Goal: Information Seeking & Learning: Learn about a topic

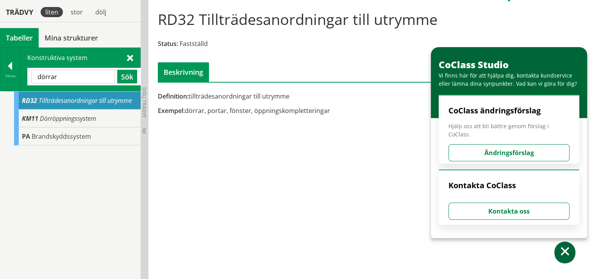
click at [73, 76] on input "dörrar" at bounding box center [73, 77] width 84 height 14
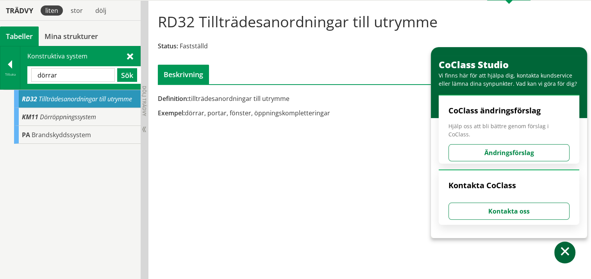
drag, startPoint x: 52, startPoint y: 76, endPoint x: 0, endPoint y: 45, distance: 60.9
click at [0, 51] on html "AMA AMA Beskrivningsverktyg AMA Funktion BSAB Bygginfo Byggjura Byggkatalogen […" at bounding box center [295, 66] width 591 height 279
type input "b"
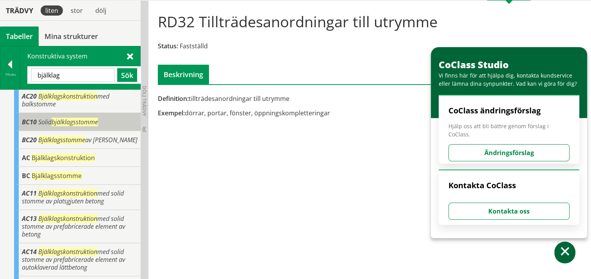
scroll to position [39, 0]
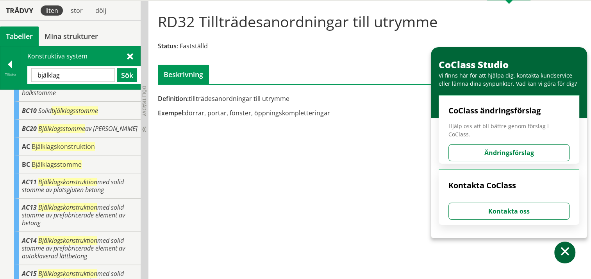
drag, startPoint x: 64, startPoint y: 75, endPoint x: 0, endPoint y: 71, distance: 64.1
click at [8, 68] on div "Tillbaka Konstruktiva system bjälklag Sök" at bounding box center [70, 68] width 141 height 44
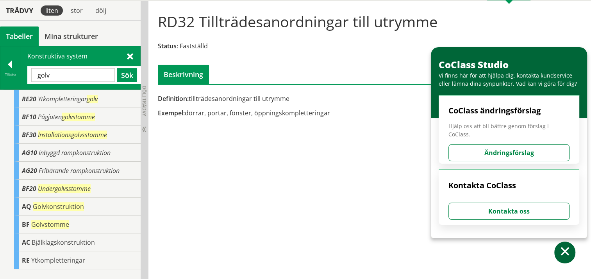
scroll to position [0, 0]
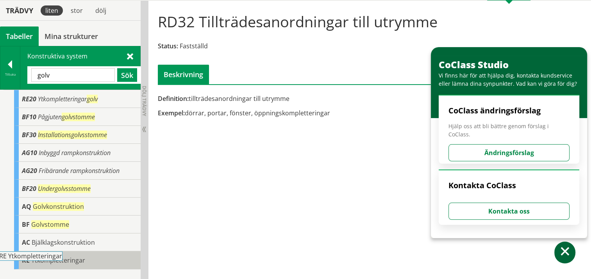
click at [43, 207] on body "AMA AMA Beskrivningsverktyg AMA Funktion BSAB Bygginfo Byggjura Byggkatalogen […" at bounding box center [295, 66] width 591 height 279
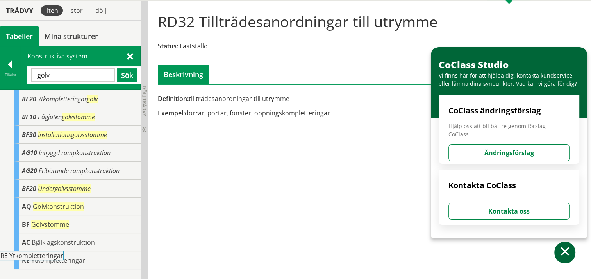
click at [40, 259] on span "Ytkompletteringar" at bounding box center [58, 260] width 54 height 9
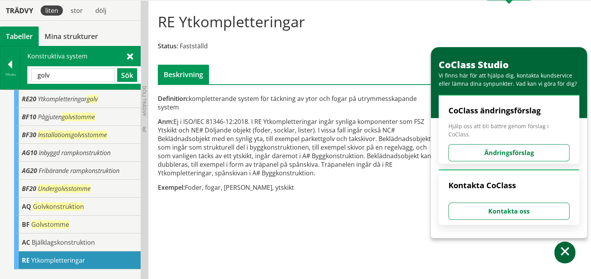
drag, startPoint x: 51, startPoint y: 75, endPoint x: -2, endPoint y: 60, distance: 54.4
click at [0, 60] on html "AMA AMA Beskrivningsverktyg AMA Funktion BSAB Bygginfo Byggjura Byggkatalogen […" at bounding box center [295, 66] width 591 height 279
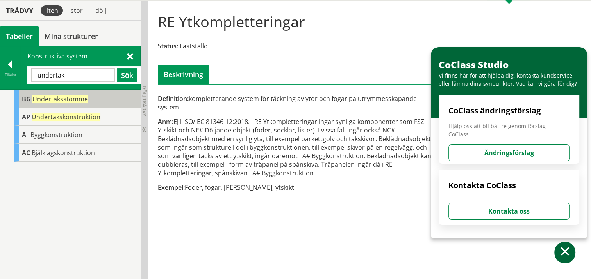
click at [81, 98] on span "Undertaksstomme" at bounding box center [59, 99] width 55 height 9
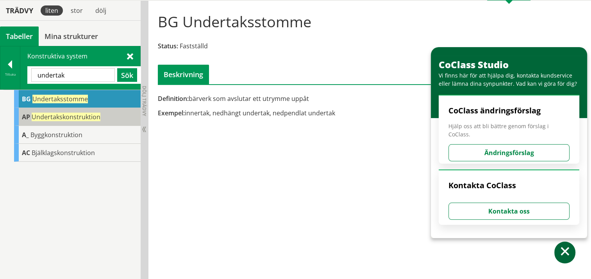
click at [78, 114] on span "Undertakskonstruktion" at bounding box center [66, 117] width 69 height 9
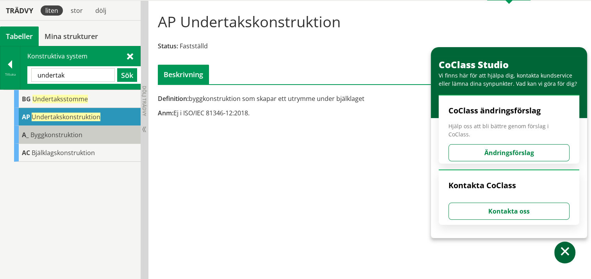
click at [76, 136] on span "Byggkonstruktion" at bounding box center [56, 135] width 52 height 9
click at [78, 135] on span "Byggkonstruktion" at bounding box center [56, 135] width 52 height 9
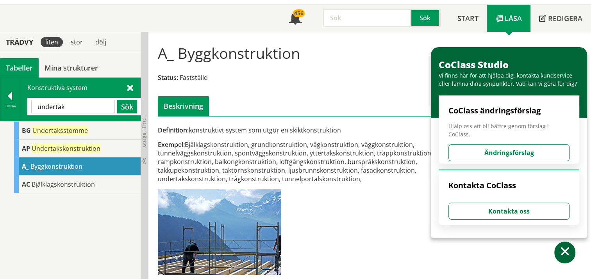
scroll to position [45, 0]
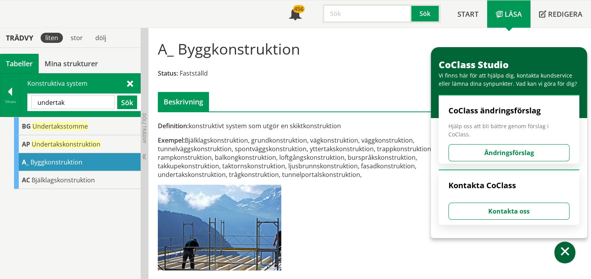
click at [68, 100] on input "undertak" at bounding box center [73, 103] width 84 height 14
click at [0, 93] on html "AMA AMA Beskrivningsverktyg AMA Funktion BSAB Bygginfo Byggjura Byggkatalogen […" at bounding box center [295, 94] width 591 height 279
type input "takavvattning"
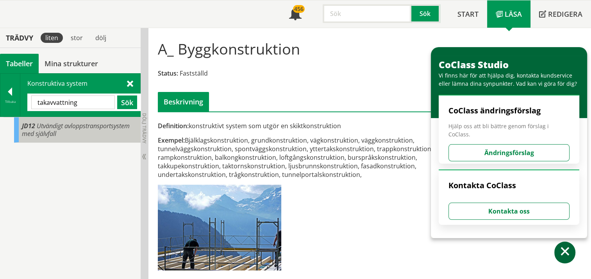
click at [91, 133] on div "JD12 Utvändigt avloppstransportsystem med självfall" at bounding box center [77, 129] width 126 height 25
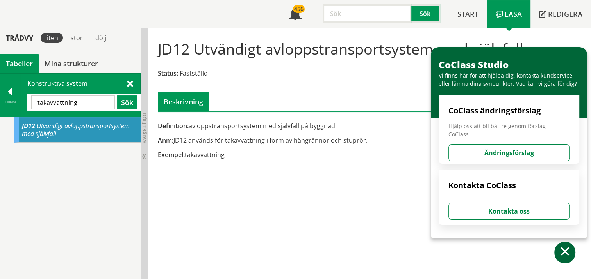
drag, startPoint x: 99, startPoint y: 100, endPoint x: -2, endPoint y: 94, distance: 100.5
click at [0, 94] on html "AMA AMA Beskrivningsverktyg AMA Funktion BSAB Bygginfo Byggjura Byggkatalogen […" at bounding box center [295, 94] width 591 height 279
click at [14, 89] on div at bounding box center [10, 93] width 20 height 11
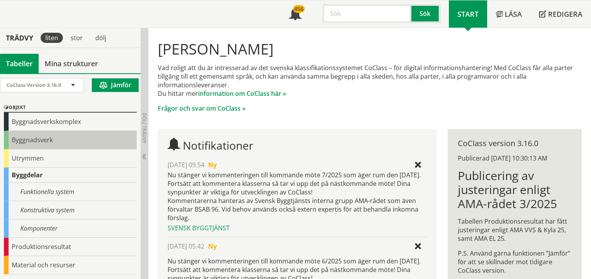
click at [49, 140] on div "Byggnadsverk" at bounding box center [70, 140] width 133 height 18
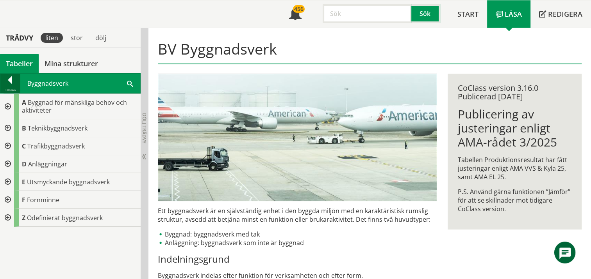
click at [10, 81] on div at bounding box center [10, 81] width 20 height 11
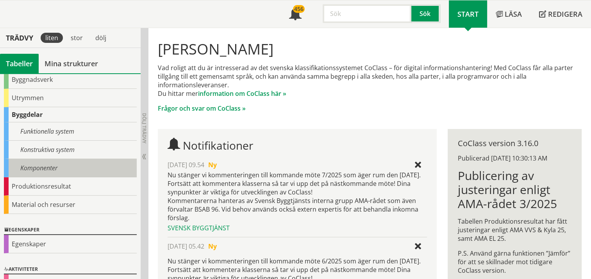
scroll to position [78, 0]
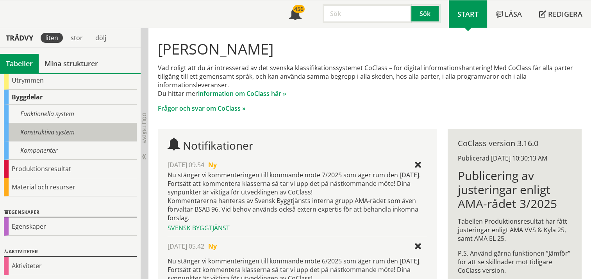
click at [49, 135] on div "Konstruktiva system" at bounding box center [70, 132] width 133 height 18
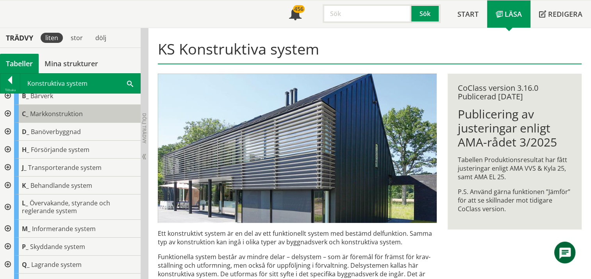
scroll to position [36, 0]
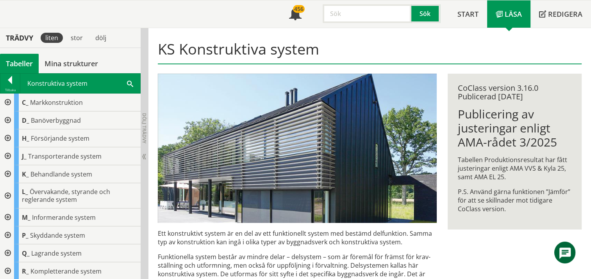
click at [9, 270] on div at bounding box center [7, 272] width 14 height 18
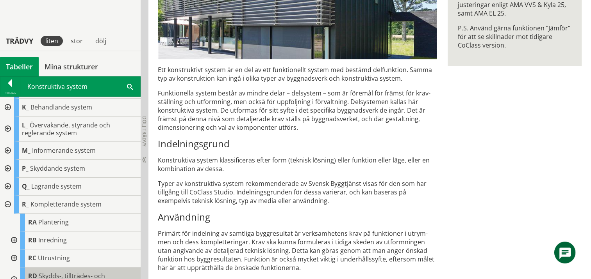
scroll to position [240, 0]
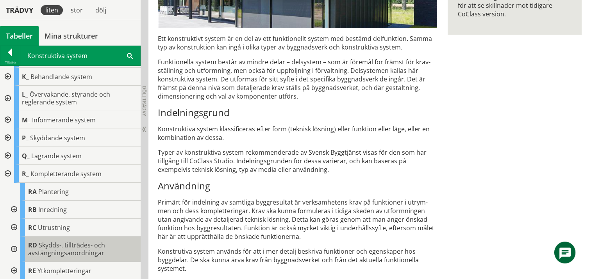
click at [37, 244] on div "RD Skydds-, tillträdes- och avstängningsanordningar" at bounding box center [80, 249] width 120 height 25
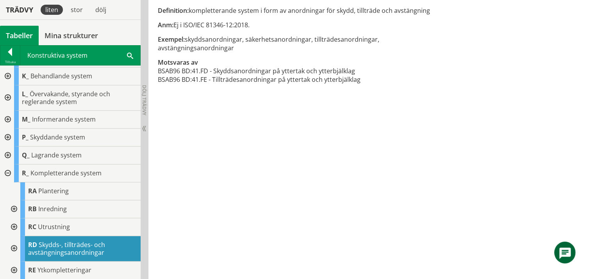
scroll to position [123, 0]
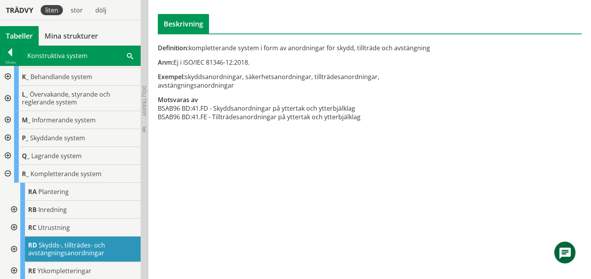
click at [15, 247] on div at bounding box center [13, 249] width 14 height 25
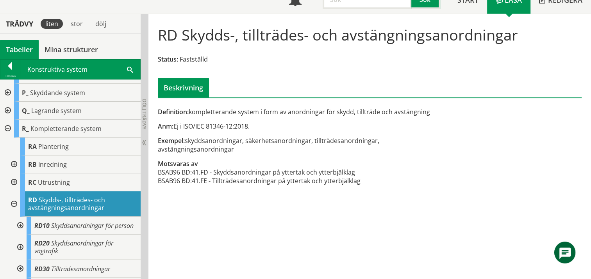
scroll to position [45, 0]
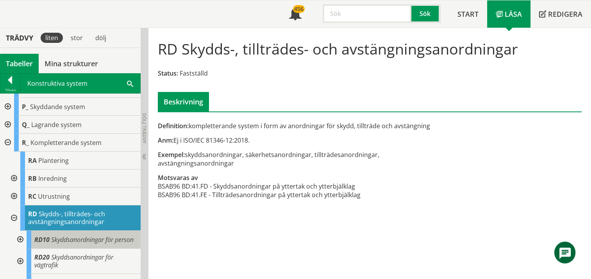
click at [103, 243] on div "RD10 Skyddsanordningar för person" at bounding box center [84, 240] width 114 height 18
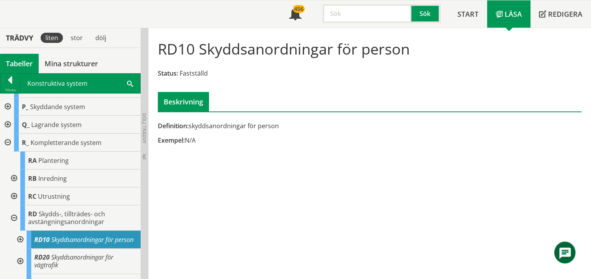
click at [21, 242] on div at bounding box center [19, 240] width 14 height 18
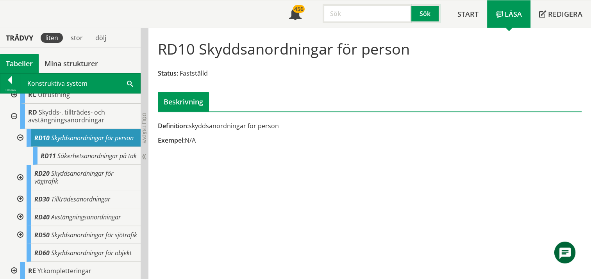
scroll to position [296, 0]
click at [18, 165] on div at bounding box center [19, 177] width 14 height 25
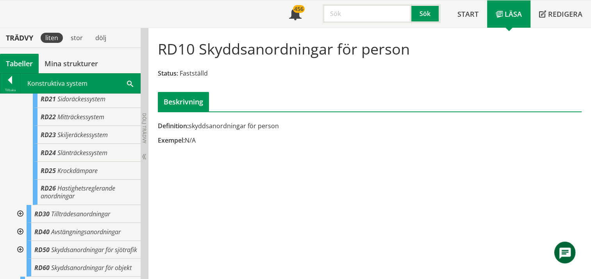
scroll to position [374, 0]
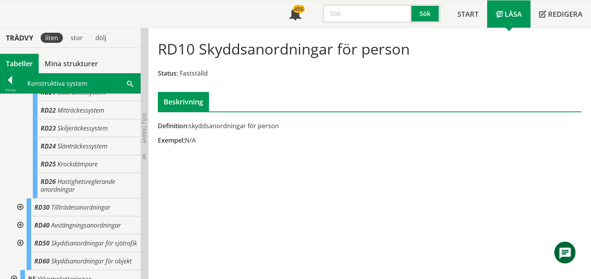
click at [18, 217] on div at bounding box center [19, 208] width 14 height 18
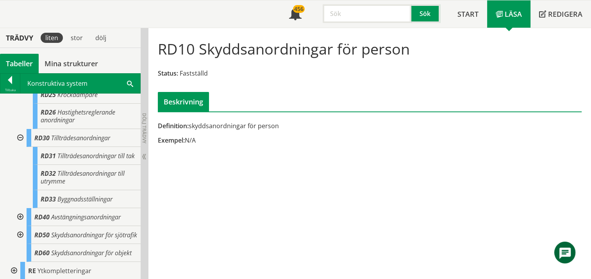
scroll to position [479, 0]
click at [21, 208] on div at bounding box center [19, 217] width 14 height 18
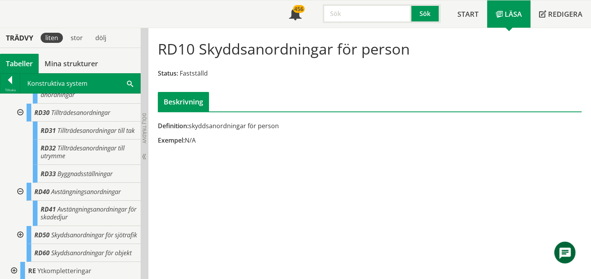
scroll to position [505, 0]
click at [20, 226] on div at bounding box center [19, 235] width 14 height 18
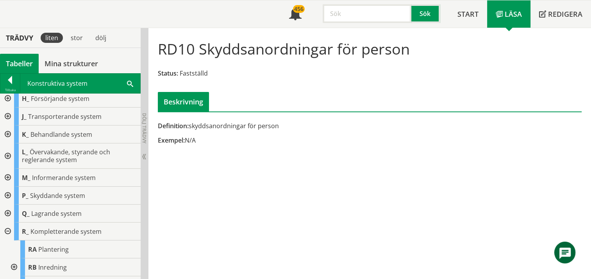
scroll to position [75, 0]
click at [66, 229] on span "Kompletterande system" at bounding box center [65, 232] width 71 height 9
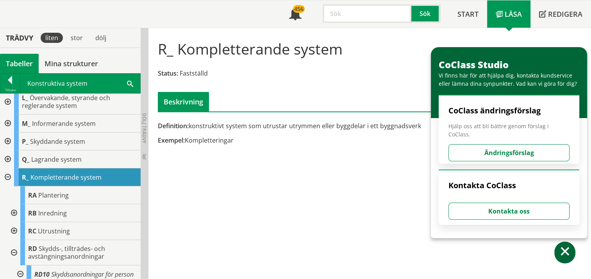
scroll to position [192, 0]
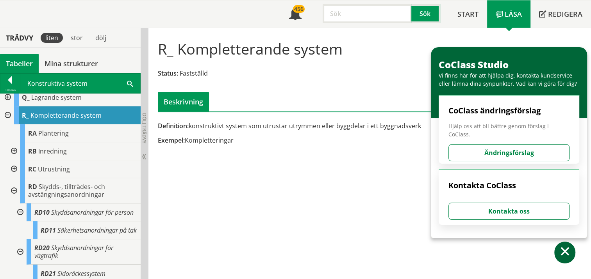
click at [12, 151] on div at bounding box center [13, 151] width 14 height 18
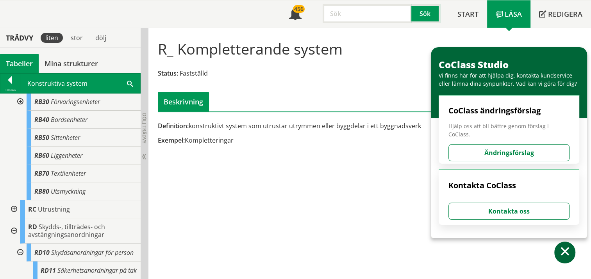
scroll to position [310, 0]
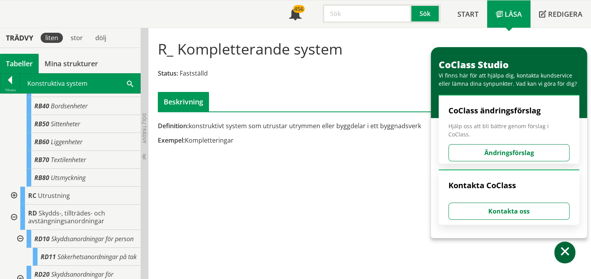
click at [15, 194] on div at bounding box center [13, 196] width 14 height 18
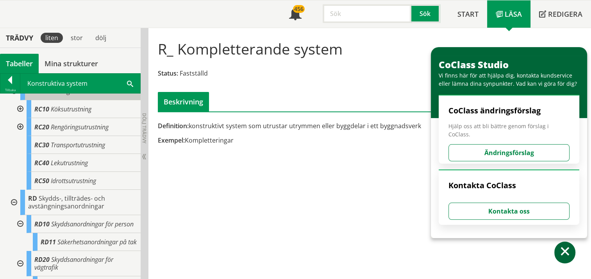
scroll to position [427, 0]
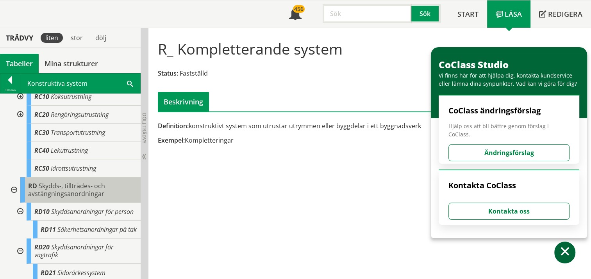
click at [105, 190] on div "RD Skydds-, tillträdes- och avstängningsanordningar" at bounding box center [80, 190] width 120 height 25
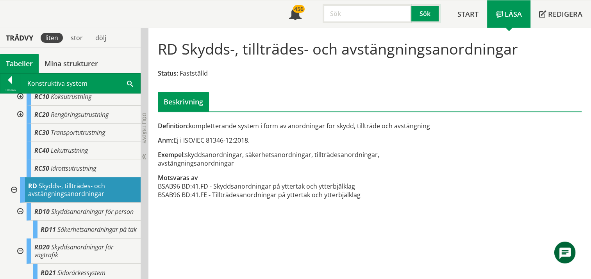
click at [15, 188] on div at bounding box center [13, 190] width 14 height 25
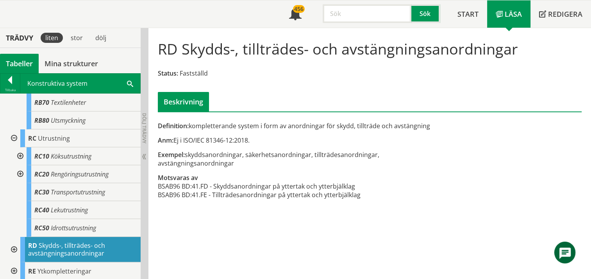
click at [14, 267] on div at bounding box center [13, 272] width 14 height 18
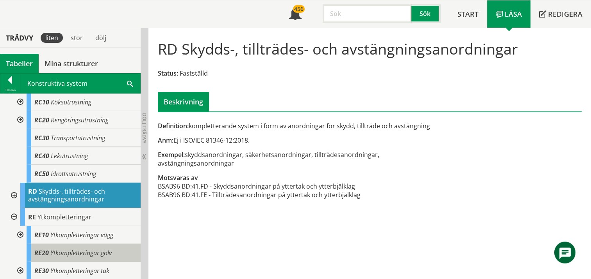
scroll to position [421, 0]
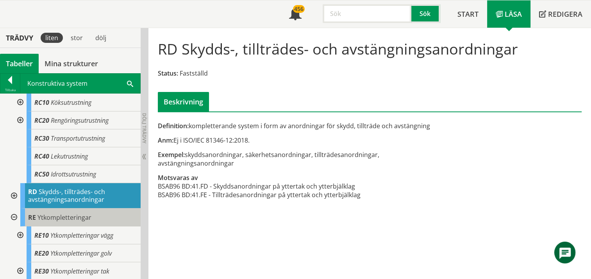
click at [70, 211] on div "RE Ytkompletteringar" at bounding box center [80, 218] width 120 height 18
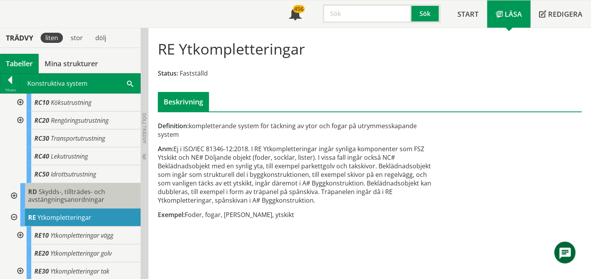
click at [81, 197] on span "Skydds-, tillträdes- och avstängningsanordningar" at bounding box center [66, 196] width 77 height 16
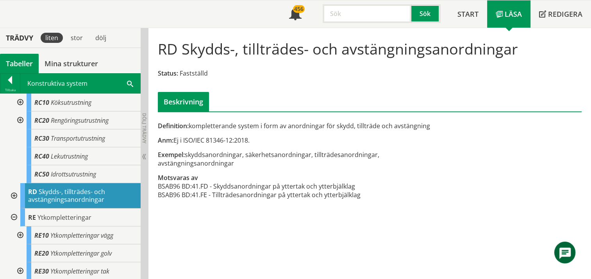
click at [12, 195] on div at bounding box center [13, 195] width 14 height 25
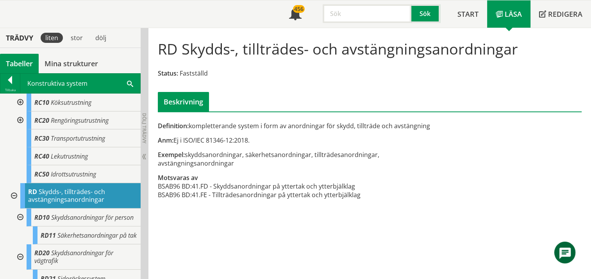
click at [22, 221] on div at bounding box center [19, 218] width 14 height 18
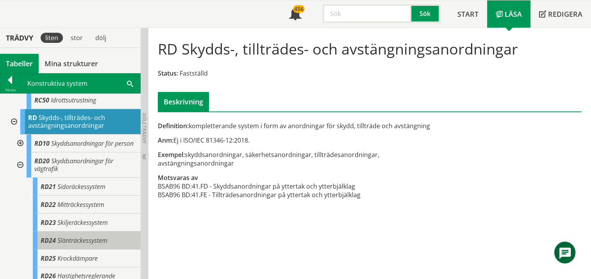
scroll to position [499, 0]
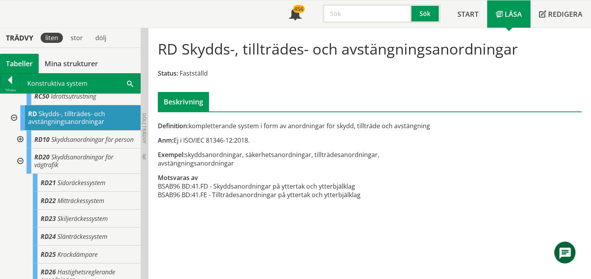
click at [18, 167] on div at bounding box center [19, 161] width 14 height 25
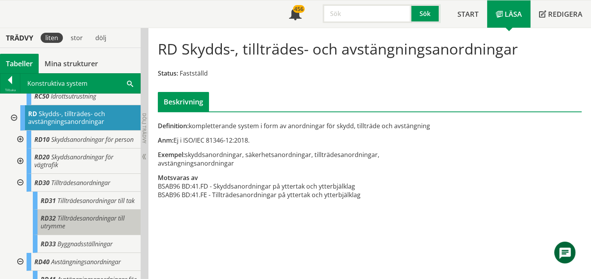
click at [100, 231] on span "Tillträdesanordningar till utrymme" at bounding box center [83, 222] width 84 height 16
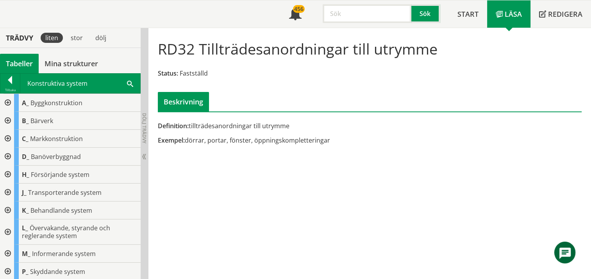
click at [9, 101] on div at bounding box center [7, 103] width 14 height 18
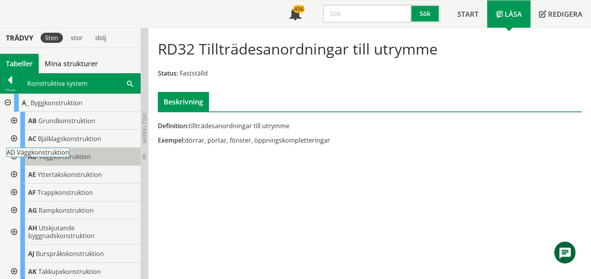
click at [52, 154] on body "AMA AMA Beskrivningsverktyg AMA Funktion BSAB Bygginfo Byggjura Byggkatalogen […" at bounding box center [295, 94] width 591 height 279
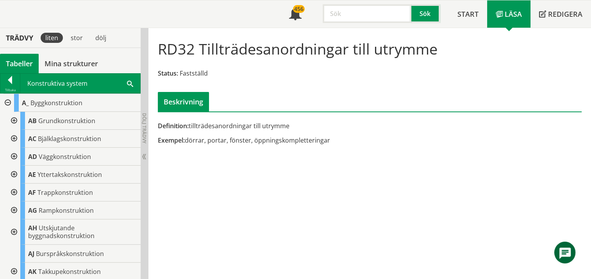
click at [16, 155] on div at bounding box center [13, 157] width 14 height 18
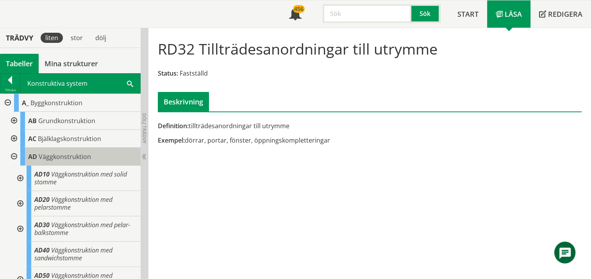
click at [74, 157] on span "Väggkonstruktion" at bounding box center [65, 157] width 52 height 9
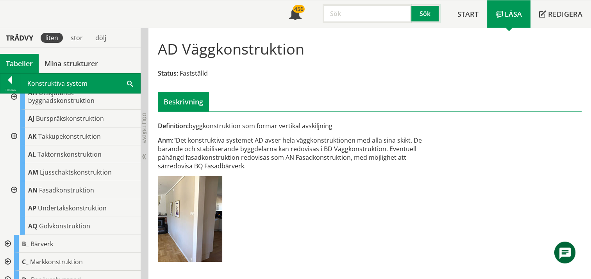
scroll to position [312, 0]
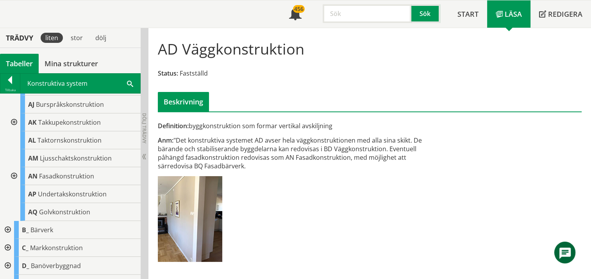
click at [6, 231] on div at bounding box center [7, 230] width 14 height 18
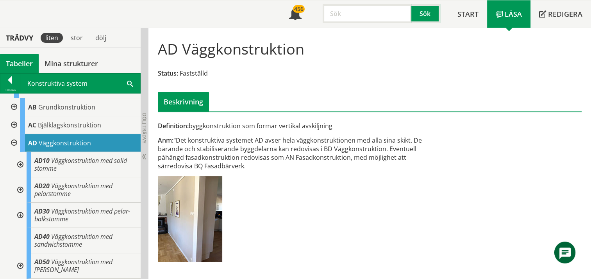
scroll to position [0, 0]
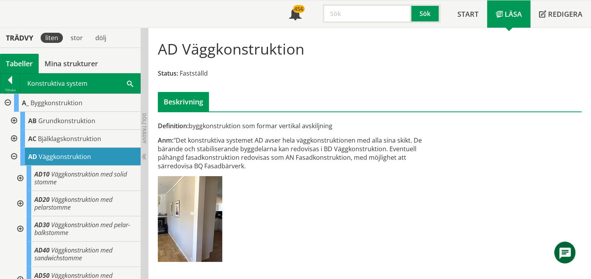
click at [14, 153] on div at bounding box center [13, 157] width 14 height 18
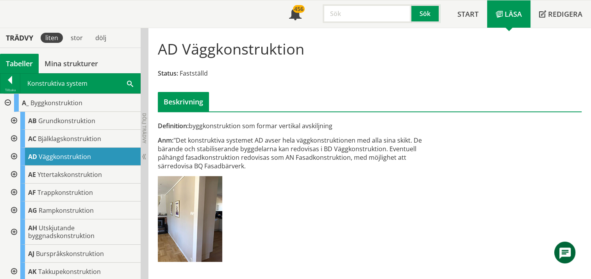
click at [14, 151] on div at bounding box center [13, 157] width 14 height 18
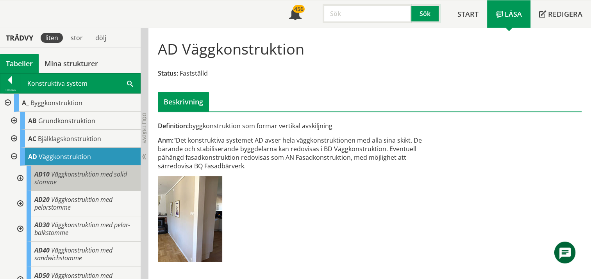
click at [90, 172] on body "AMA AMA Beskrivningsverktyg AMA Funktion BSAB Bygginfo Byggjura Byggkatalogen […" at bounding box center [295, 94] width 591 height 279
click at [86, 176] on span "Väggkonstruktion med solid stomme" at bounding box center [80, 178] width 92 height 16
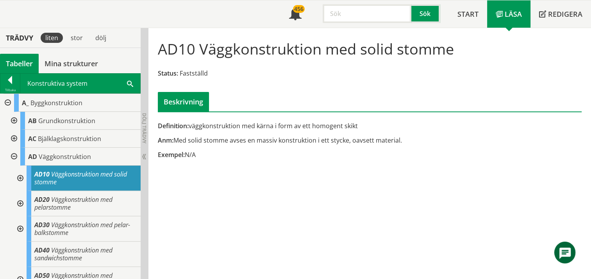
scroll to position [39, 0]
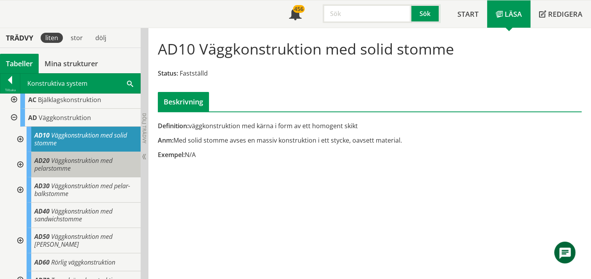
click at [86, 164] on span "Väggkonstruktion med pelarstomme" at bounding box center [73, 165] width 78 height 16
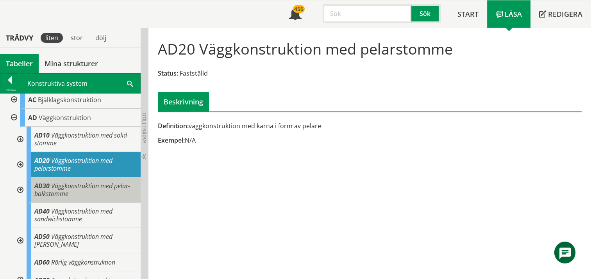
click at [78, 182] on span "Väggkonstruktion med pelar-balkstomme" at bounding box center [82, 190] width 96 height 16
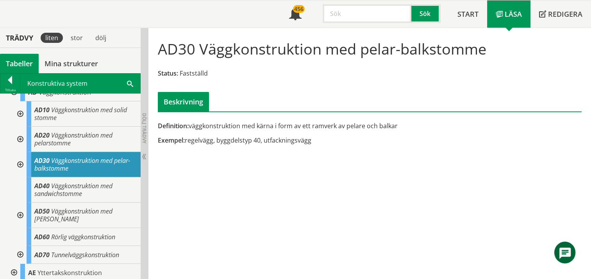
scroll to position [78, 0]
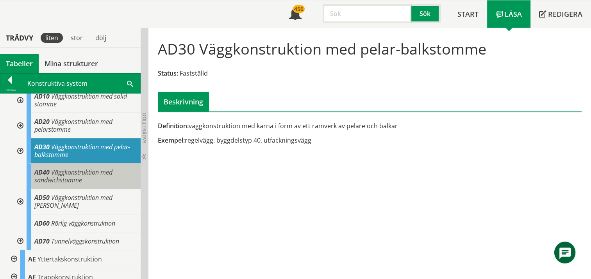
click at [83, 178] on div "AD40 Väggkonstruktion med sandwichstomme" at bounding box center [84, 176] width 114 height 25
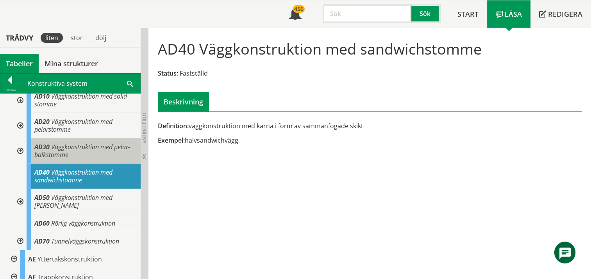
click at [83, 149] on span "Väggkonstruktion med pelar-balkstomme" at bounding box center [82, 151] width 96 height 16
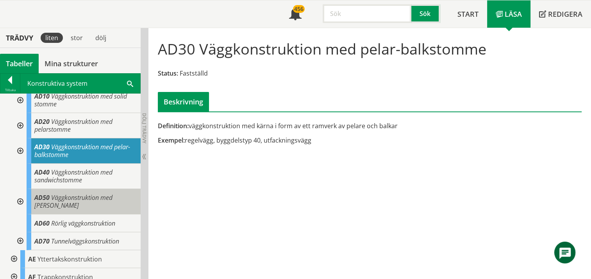
click at [79, 199] on span "Väggkonstruktion med [PERSON_NAME]" at bounding box center [73, 202] width 78 height 16
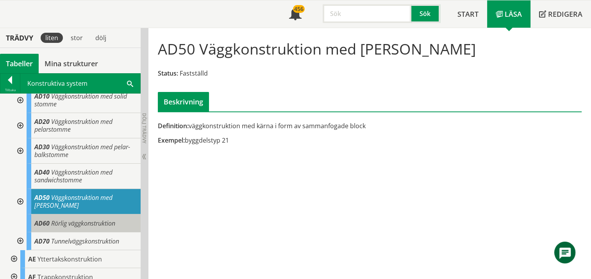
click at [83, 221] on span "Rörlig väggkonstruktion" at bounding box center [83, 223] width 64 height 9
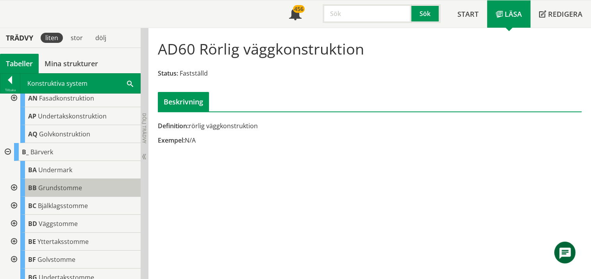
scroll to position [429, 0]
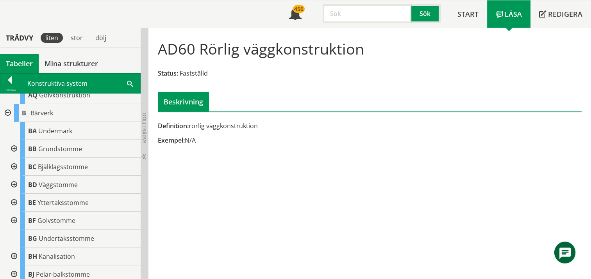
click at [15, 181] on div at bounding box center [13, 185] width 14 height 18
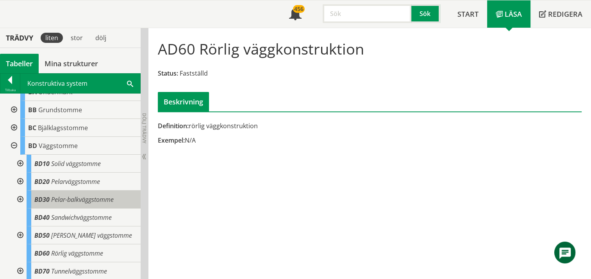
scroll to position [507, 0]
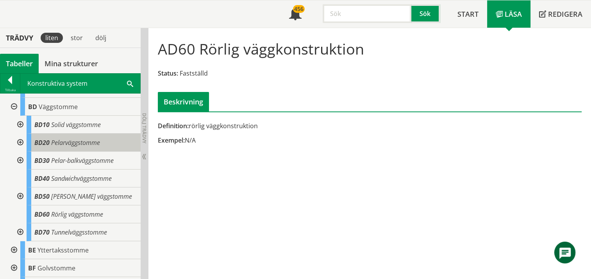
click at [83, 145] on span "Pelarväggstomme" at bounding box center [75, 143] width 49 height 9
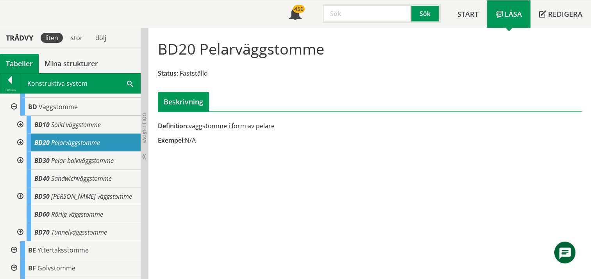
click at [25, 140] on div at bounding box center [19, 143] width 14 height 18
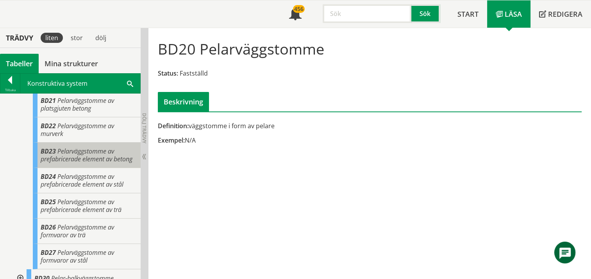
scroll to position [585, 0]
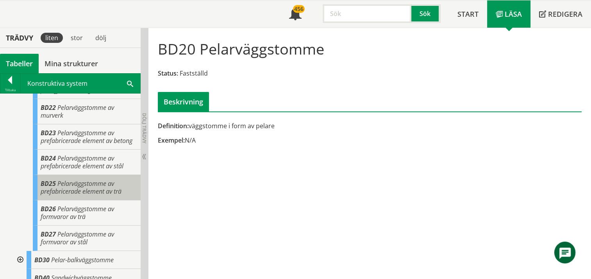
click at [98, 190] on span "Pelarväggstomme av prefabricerade element av trä" at bounding box center [81, 188] width 81 height 16
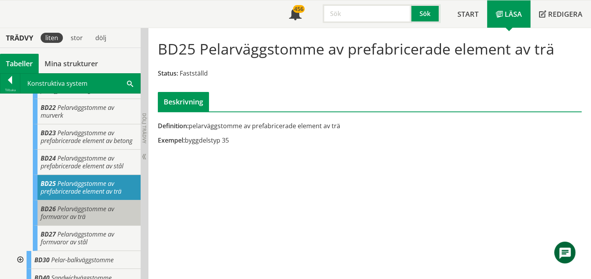
click at [95, 220] on div "BD26 Pelarväggstomme av formvaror av trä" at bounding box center [87, 213] width 108 height 25
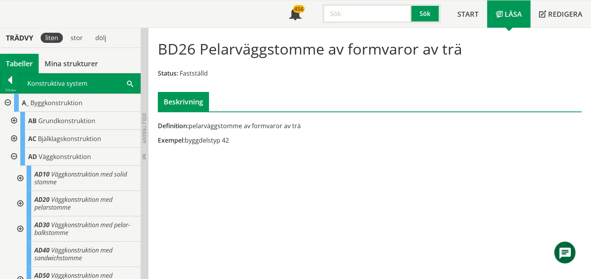
click at [258, 85] on div "BD26 Pelarväggstomme av formvaror av trä Status: Fastställd Beskrivning" at bounding box center [369, 73] width 434 height 78
